Goal: Check status: Check status

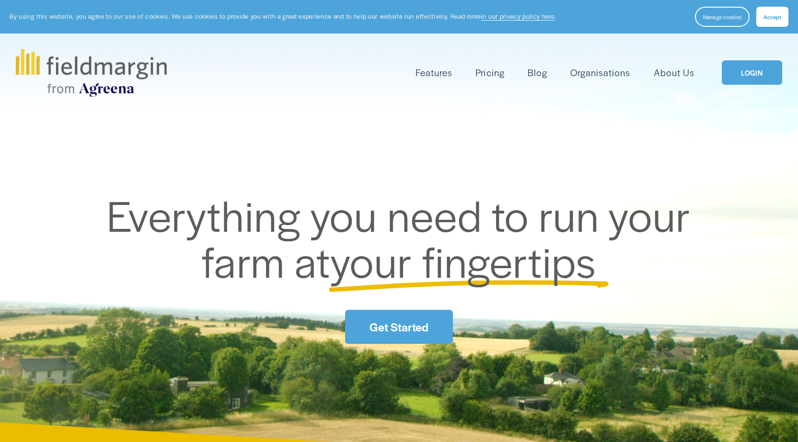
click at [748, 89] on div "Features Mapping Plan Work" at bounding box center [399, 73] width 766 height 48
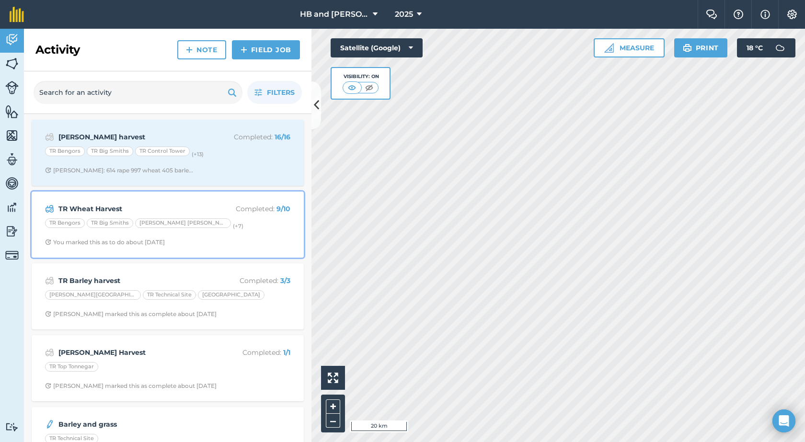
click at [230, 240] on span "You marked this as to do about [DATE]" at bounding box center [167, 243] width 245 height 8
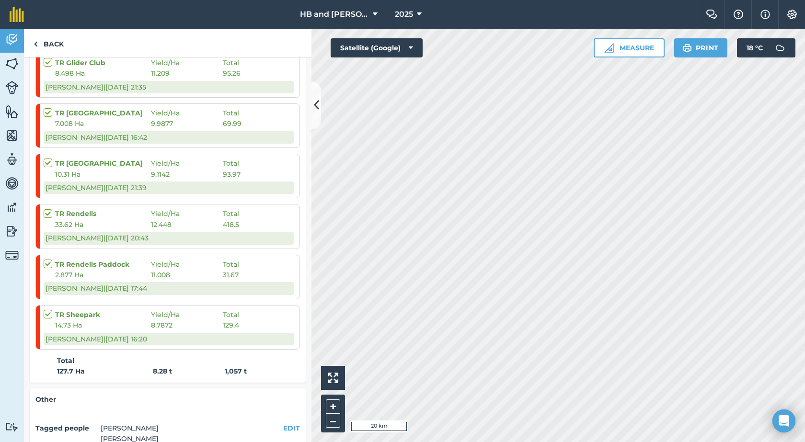
scroll to position [399, 0]
click at [49, 47] on link "Back" at bounding box center [48, 43] width 49 height 28
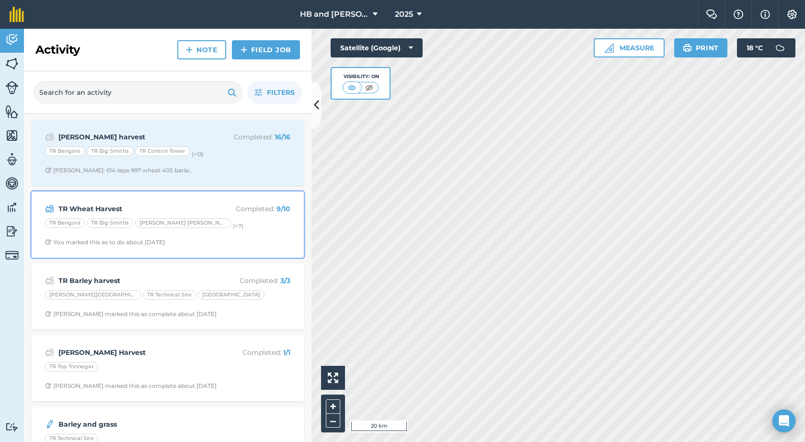
click at [227, 232] on div "TR Wheat Harvest Completed : 9 / 10 TR Bengors TR Big Smiths TR Crane Hill (+ 7…" at bounding box center [167, 225] width 261 height 55
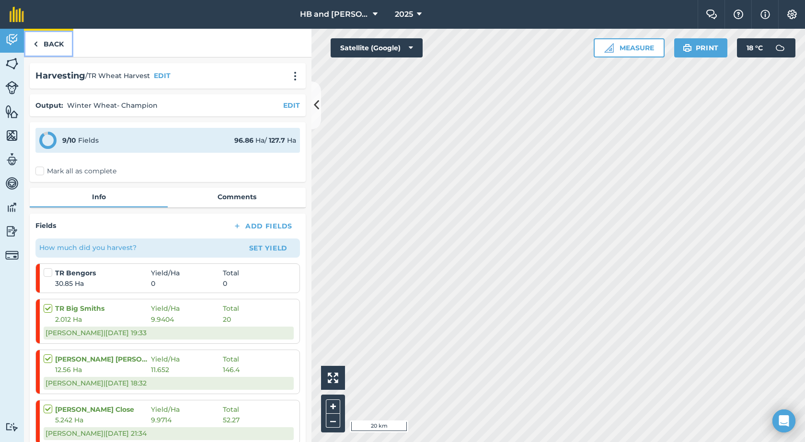
click at [27, 42] on link "Back" at bounding box center [48, 43] width 49 height 28
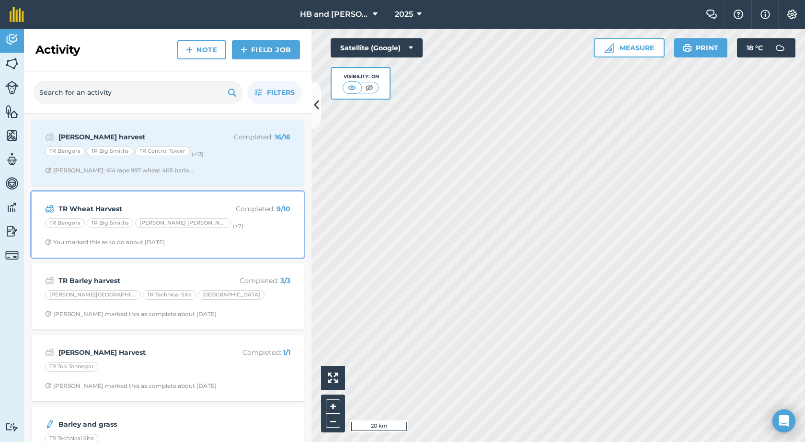
click at [245, 229] on div "TR Bengors TR Big Smiths TR Crane Hill (+ 7 )" at bounding box center [167, 225] width 245 height 12
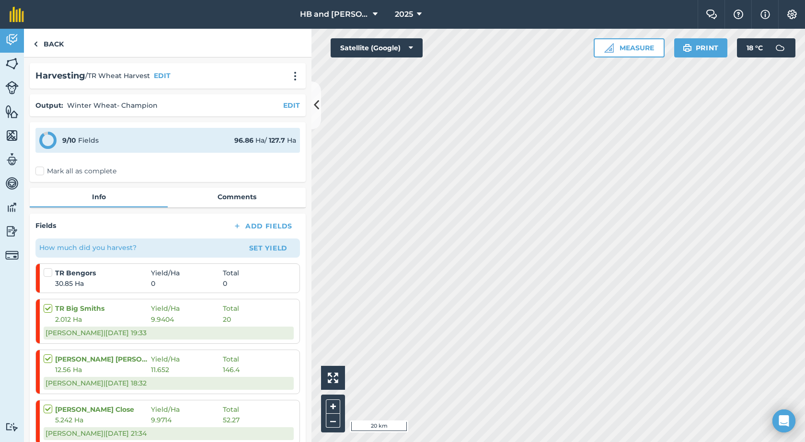
scroll to position [384, 0]
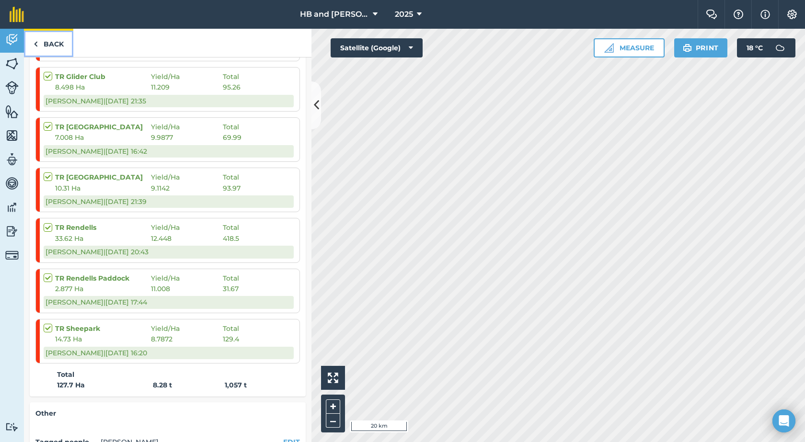
click at [57, 47] on link "Back" at bounding box center [48, 43] width 49 height 28
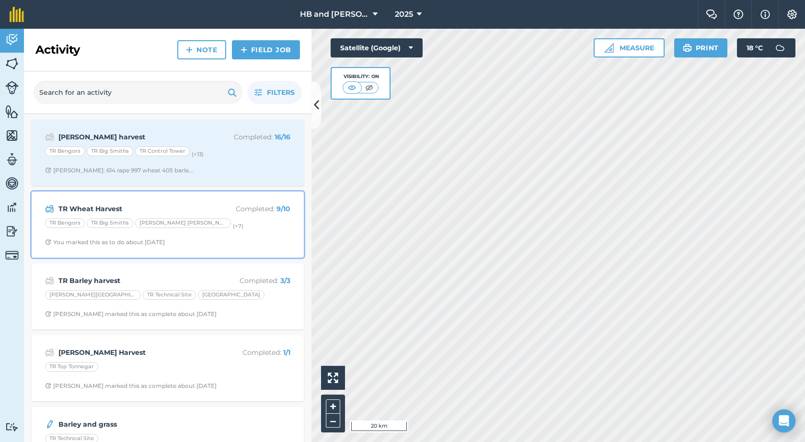
click at [216, 245] on span "You marked this as to do about 2 months ago" at bounding box center [167, 243] width 245 height 8
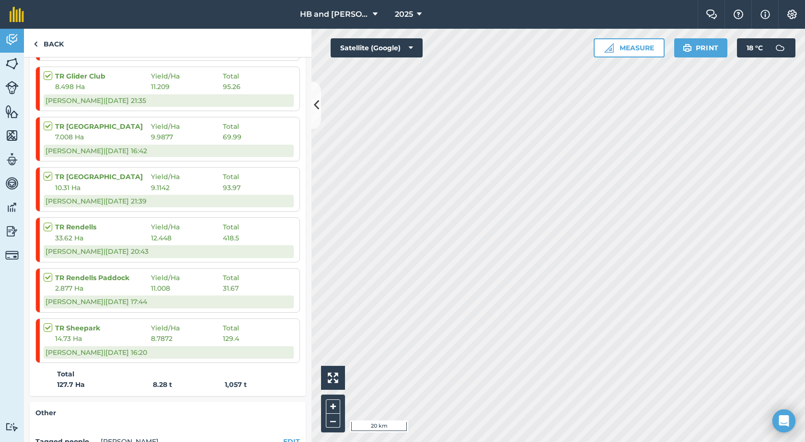
scroll to position [527, 0]
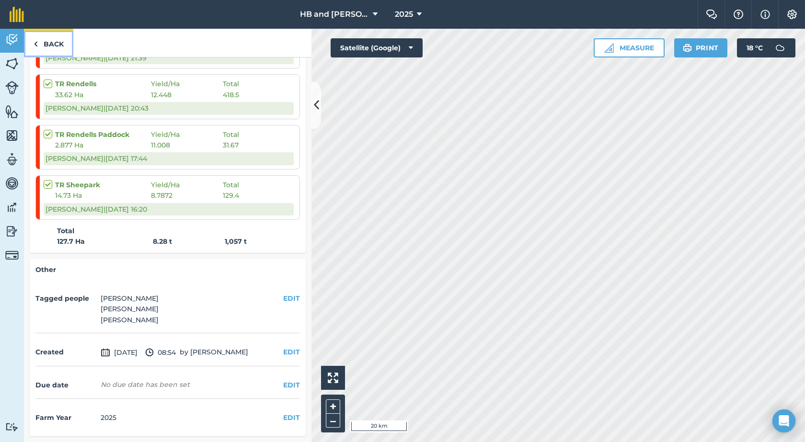
click at [62, 46] on link "Back" at bounding box center [48, 43] width 49 height 28
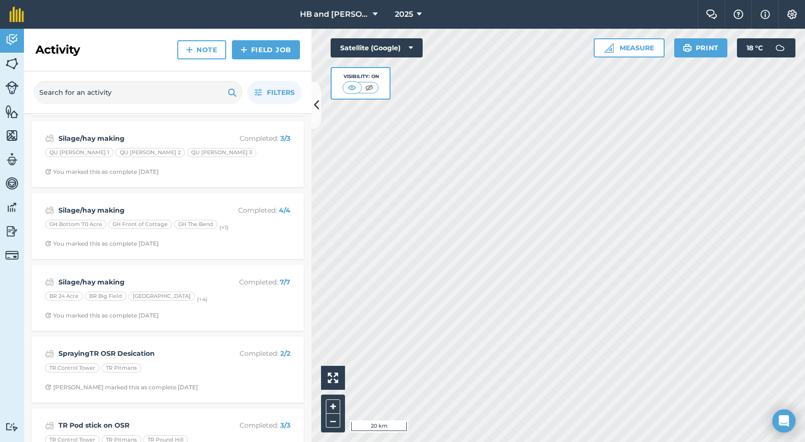
scroll to position [1294, 0]
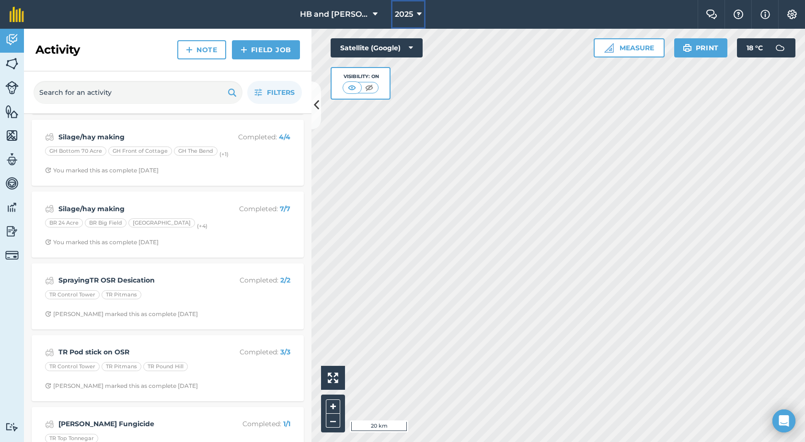
drag, startPoint x: 412, startPoint y: 16, endPoint x: 411, endPoint y: 28, distance: 11.5
click at [412, 16] on button "2025" at bounding box center [408, 14] width 35 height 29
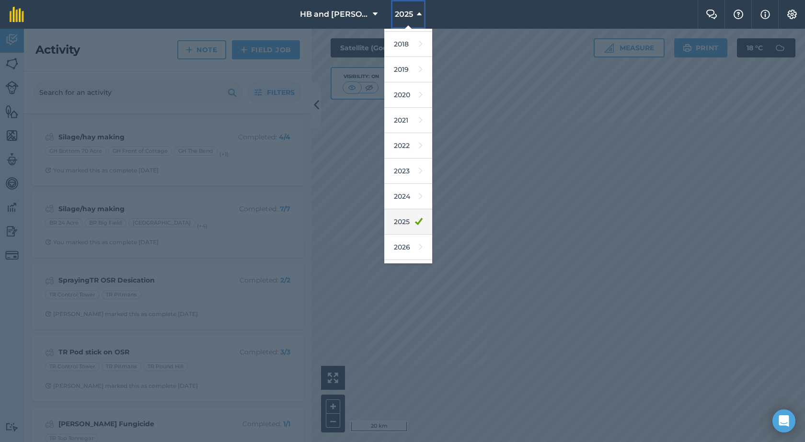
scroll to position [45, 0]
click at [397, 233] on link "2026" at bounding box center [408, 225] width 48 height 25
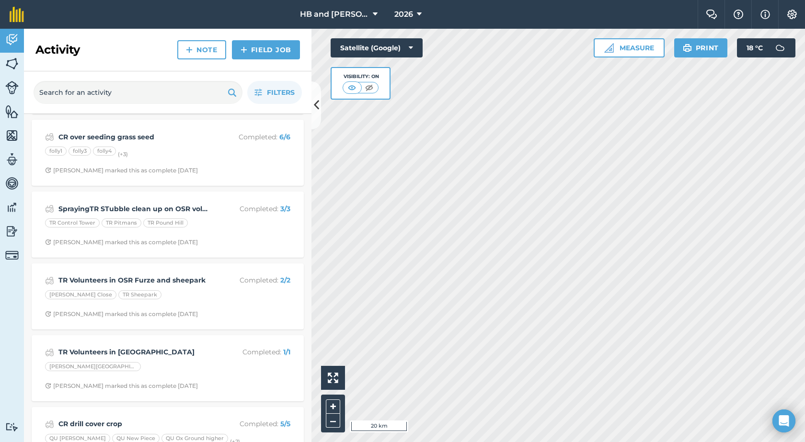
scroll to position [0, 0]
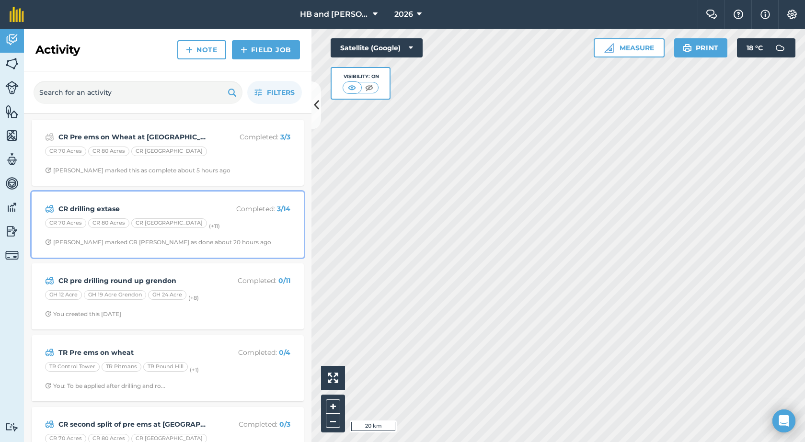
click at [259, 241] on span "Chris M marked CR Sunny Hill as done about 20 hours ago" at bounding box center [167, 243] width 245 height 8
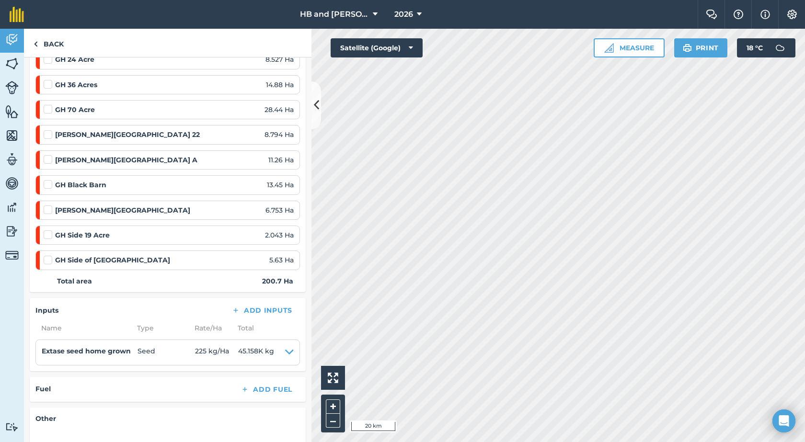
scroll to position [336, 0]
